Goal: Find specific page/section: Find specific page/section

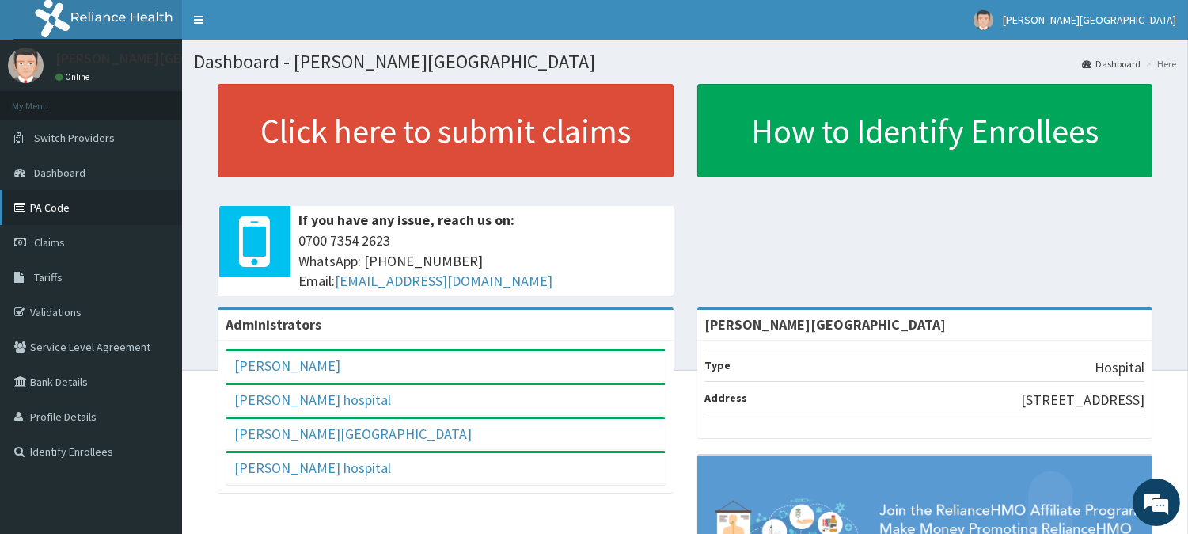
click at [97, 204] on link "PA Code" at bounding box center [91, 207] width 182 height 35
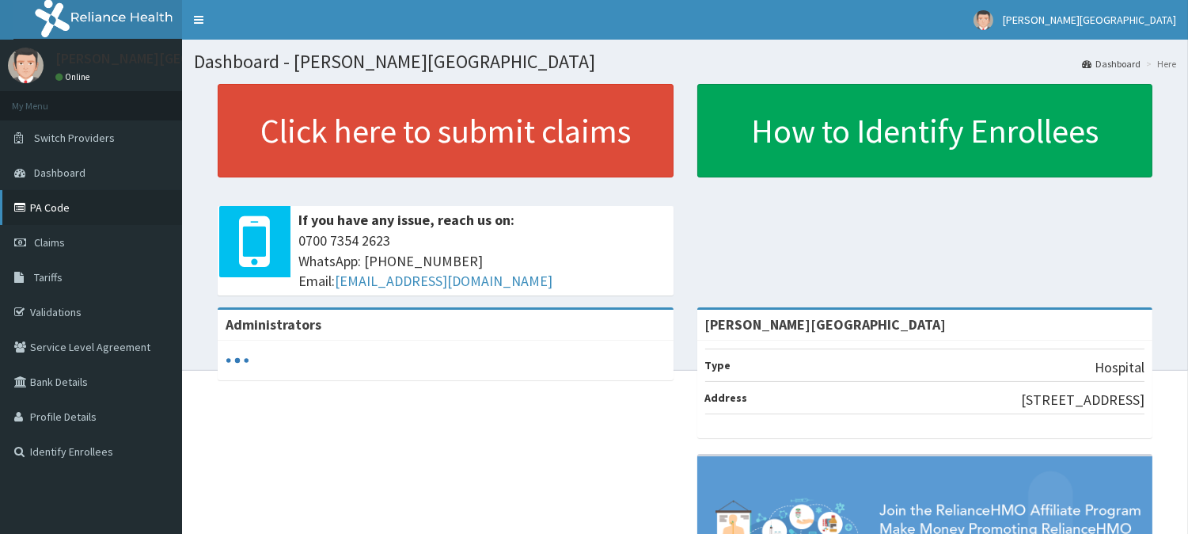
click at [108, 201] on link "PA Code" at bounding box center [91, 207] width 182 height 35
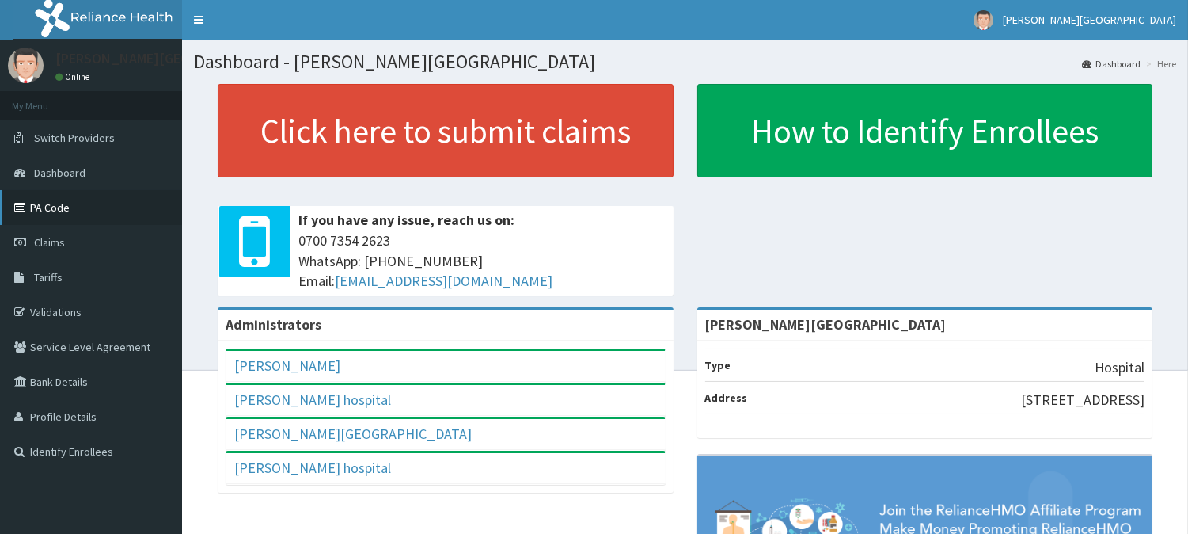
click at [90, 198] on link "PA Code" at bounding box center [91, 207] width 182 height 35
